Goal: Information Seeking & Learning: Find specific page/section

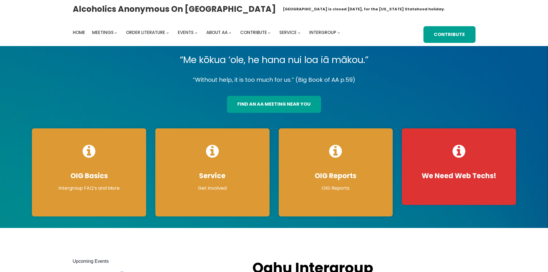
click at [245, 101] on link "find an aa meeting near you" at bounding box center [274, 104] width 94 height 17
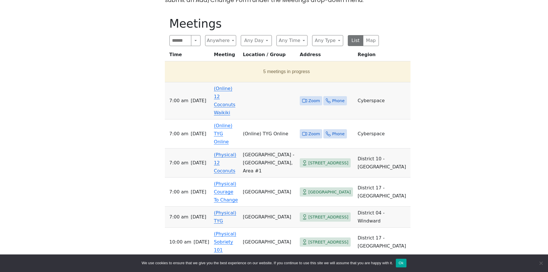
scroll to position [230, 0]
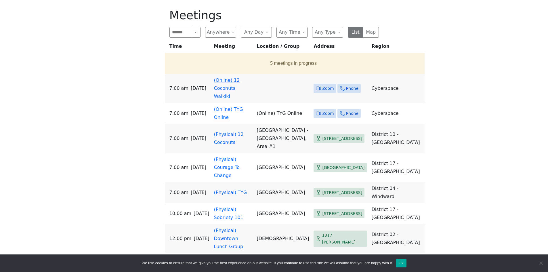
click at [230, 94] on td "(Online) 12 Coconuts Waikiki" at bounding box center [233, 88] width 43 height 29
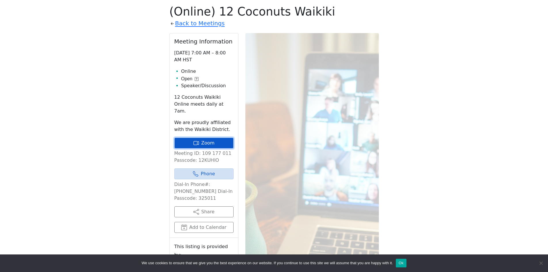
click at [208, 140] on link "Zoom" at bounding box center [203, 143] width 59 height 11
